Goal: Use online tool/utility: Utilize a website feature to perform a specific function

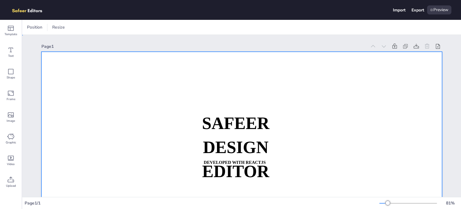
click at [170, 84] on div at bounding box center [241, 165] width 401 height 226
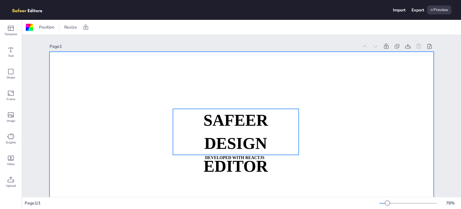
click at [225, 118] on strong "SAFEER" at bounding box center [236, 120] width 65 height 18
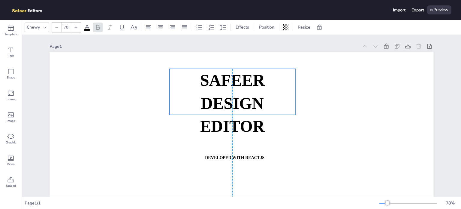
drag, startPoint x: 225, startPoint y: 118, endPoint x: 223, endPoint y: 80, distance: 37.9
click at [223, 80] on strong "SAFEER" at bounding box center [232, 80] width 65 height 18
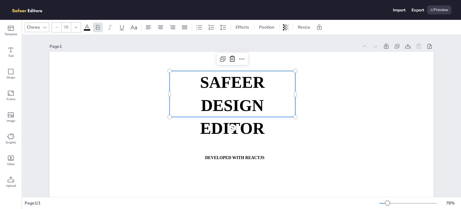
drag, startPoint x: 223, startPoint y: 80, endPoint x: 226, endPoint y: 95, distance: 15.1
click at [226, 91] on strong "SAFEER" at bounding box center [232, 82] width 65 height 18
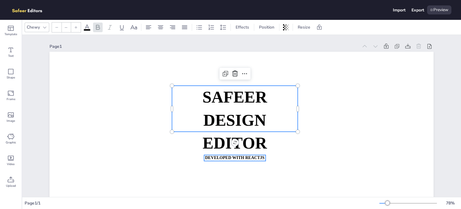
type input "18"
click at [225, 160] on p "DEVELOPED WITH REACTJS" at bounding box center [234, 158] width 61 height 6
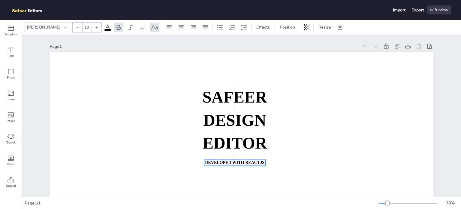
drag, startPoint x: 225, startPoint y: 160, endPoint x: 225, endPoint y: 169, distance: 9.3
click at [225, 165] on p "DEVELOPED WITH REACTJS" at bounding box center [234, 162] width 61 height 6
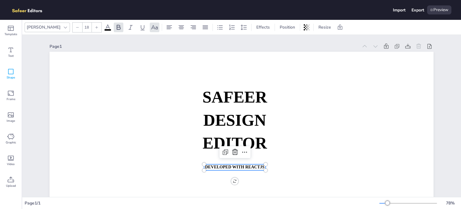
click at [14, 76] on span "Shape" at bounding box center [11, 77] width 8 height 5
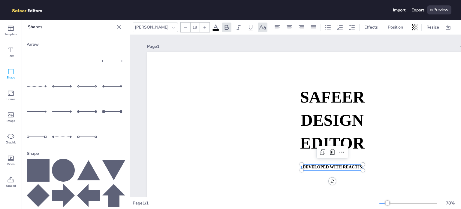
drag, startPoint x: 33, startPoint y: 157, endPoint x: 29, endPoint y: 166, distance: 9.6
click at [29, 166] on icon at bounding box center [38, 170] width 23 height 23
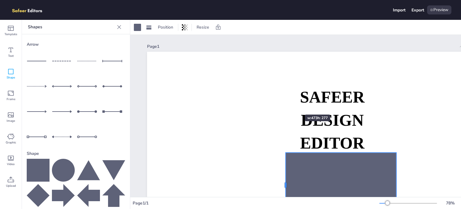
drag, startPoint x: 333, startPoint y: 170, endPoint x: 289, endPoint y: 132, distance: 57.7
click at [289, 132] on div "SAFEER DESIGN EDITOR DEVELOPED WITH REACTJS WHATSAPP: [URL][DOMAIN_NAME][PHONE_…" at bounding box center [339, 160] width 384 height 216
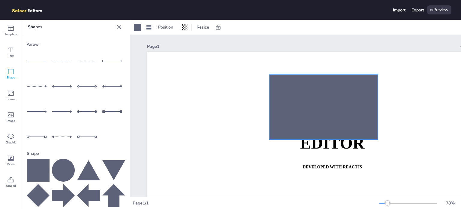
drag, startPoint x: 323, startPoint y: 181, endPoint x: 304, endPoint y: 106, distance: 77.5
click at [304, 106] on div at bounding box center [324, 106] width 108 height 65
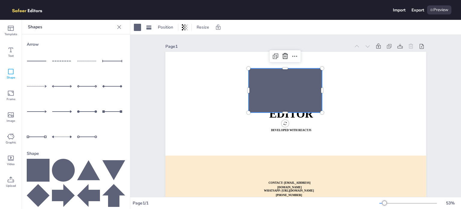
scroll to position [29, 0]
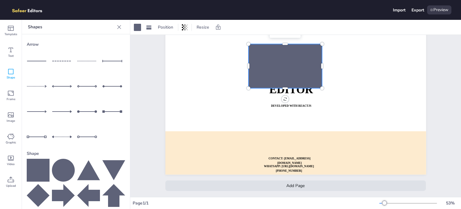
click at [290, 180] on div "Add Page" at bounding box center [295, 185] width 261 height 11
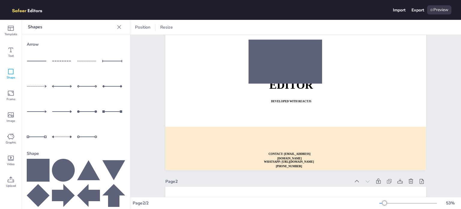
scroll to position [193, 0]
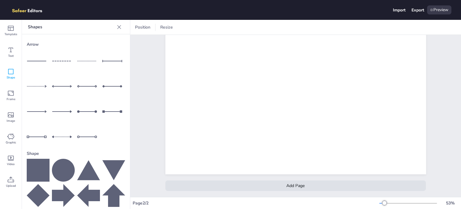
click at [74, 61] on div at bounding box center [76, 99] width 98 height 98
click at [86, 57] on div at bounding box center [88, 61] width 23 height 23
drag, startPoint x: 258, startPoint y: 98, endPoint x: 227, endPoint y: 61, distance: 48.5
click at [227, 61] on div at bounding box center [264, 61] width 130 height 5
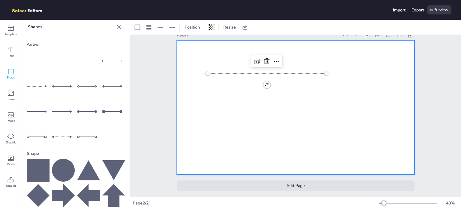
scroll to position [165, 0]
click at [182, 77] on div at bounding box center [295, 107] width 236 height 133
click at [5, 38] on div "Template" at bounding box center [11, 31] width 22 height 22
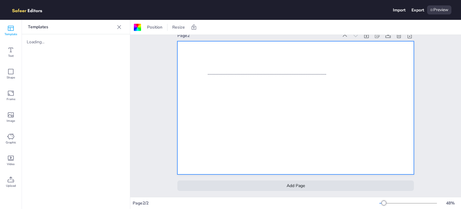
click at [52, 56] on div "Templates Loading..." at bounding box center [76, 114] width 108 height 189
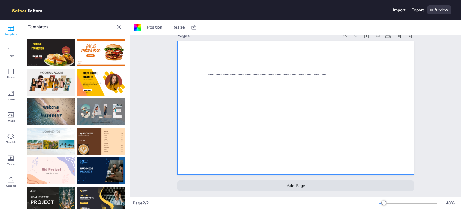
click at [26, 41] on div at bounding box center [76, 121] width 108 height 174
click at [101, 101] on img at bounding box center [101, 111] width 48 height 27
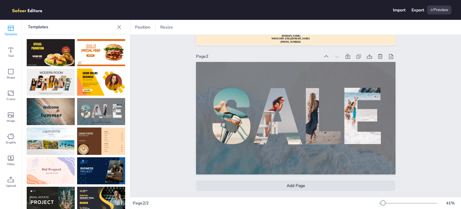
scroll to position [15, 0]
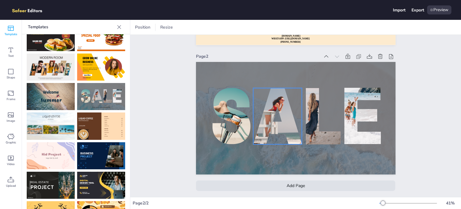
click at [247, 102] on div at bounding box center [231, 116] width 38 height 56
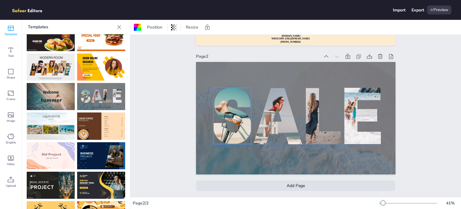
drag, startPoint x: 236, startPoint y: 100, endPoint x: 238, endPoint y: 104, distance: 5.0
click at [238, 104] on div at bounding box center [216, 115] width 84 height 56
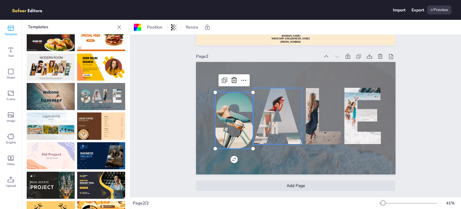
click at [279, 113] on div at bounding box center [281, 98] width 139 height 93
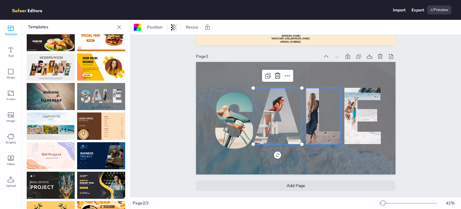
click at [321, 107] on div at bounding box center [323, 116] width 35 height 56
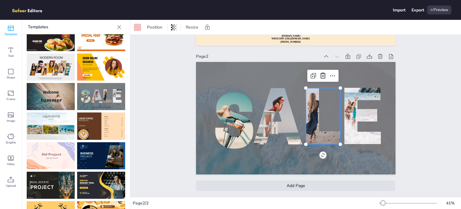
click at [320, 107] on div at bounding box center [323, 116] width 35 height 56
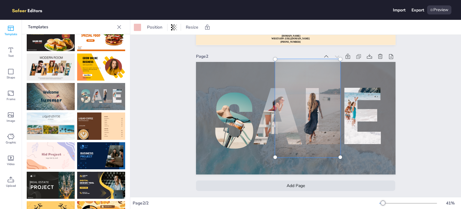
click at [320, 107] on div at bounding box center [307, 107] width 73 height 105
drag, startPoint x: 311, startPoint y: 104, endPoint x: 302, endPoint y: 102, distance: 9.2
click at [302, 102] on div at bounding box center [307, 105] width 73 height 105
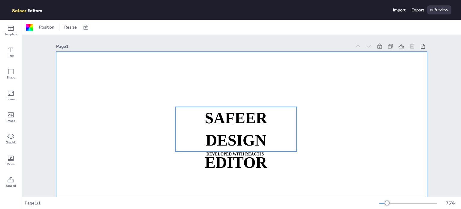
click at [252, 119] on strong "SAFEER" at bounding box center [236, 117] width 62 height 17
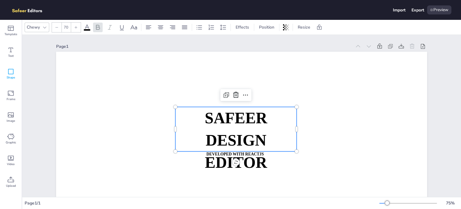
click at [12, 73] on icon at bounding box center [10, 71] width 7 height 7
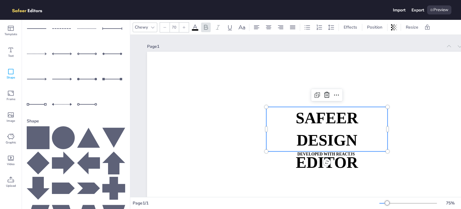
scroll to position [39, 0]
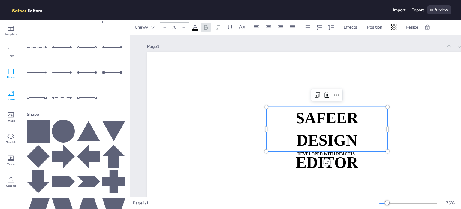
click at [9, 92] on icon at bounding box center [10, 92] width 7 height 7
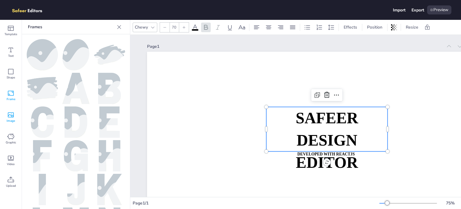
click at [5, 116] on div "Image" at bounding box center [11, 117] width 22 height 22
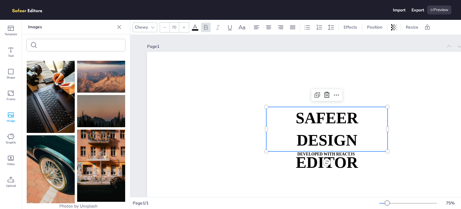
click at [58, 95] on img at bounding box center [51, 97] width 48 height 72
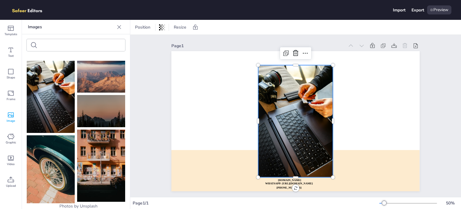
scroll to position [0, 0]
